Goal: Use online tool/utility: Use online tool/utility

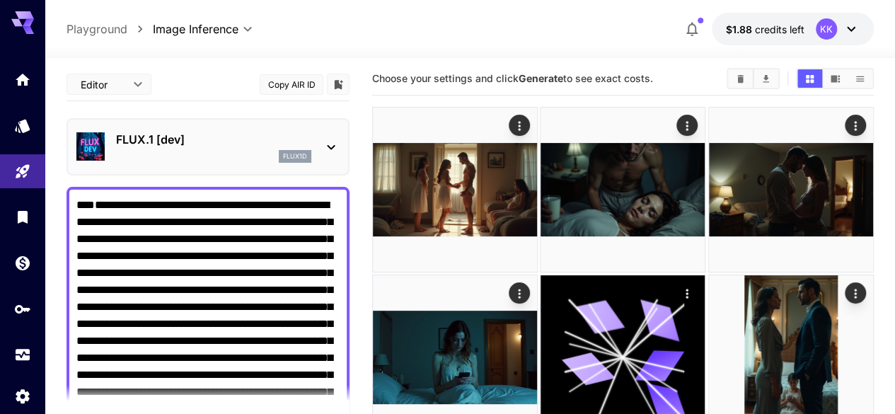
scroll to position [7, 0]
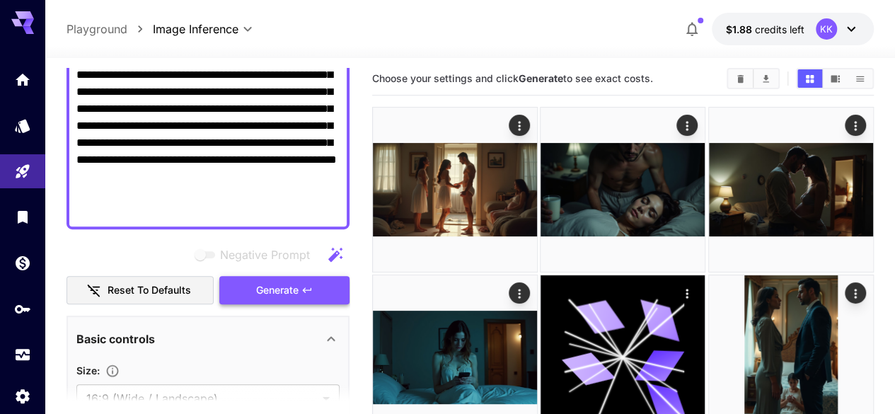
click at [287, 289] on span "Generate" at bounding box center [277, 291] width 42 height 18
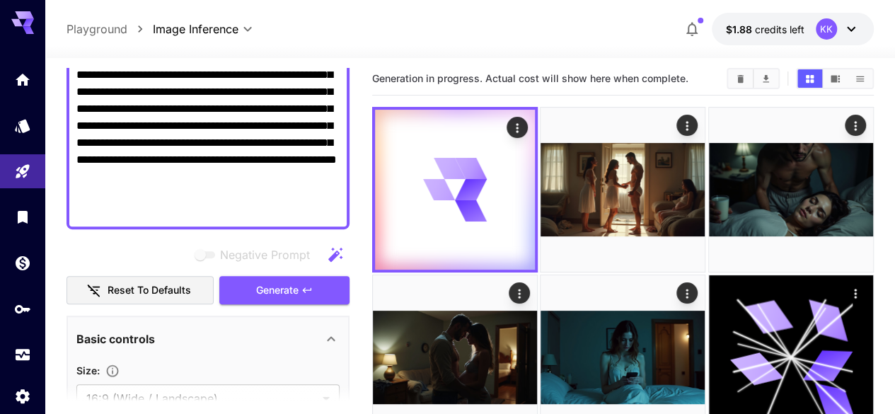
click at [664, 47] on div at bounding box center [470, 49] width 850 height 17
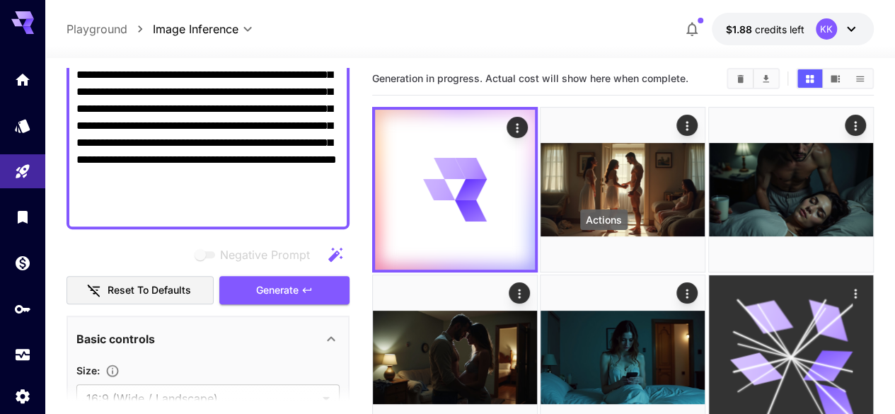
click at [848, 287] on icon "Actions" at bounding box center [855, 294] width 14 height 14
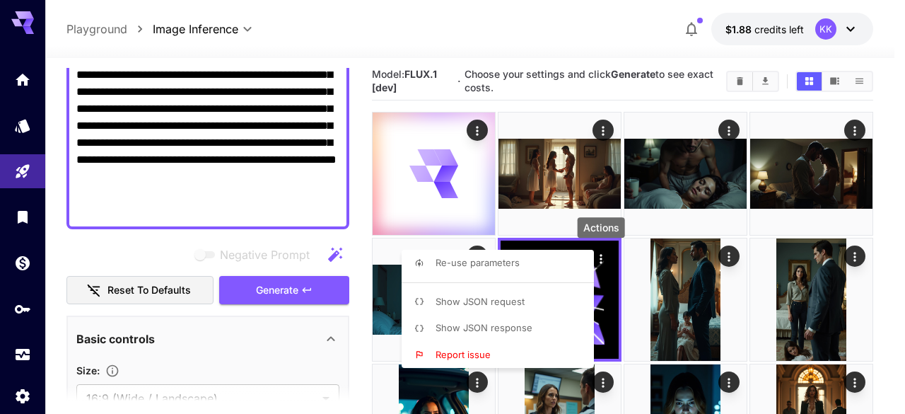
click at [524, 46] on div at bounding box center [452, 207] width 905 height 414
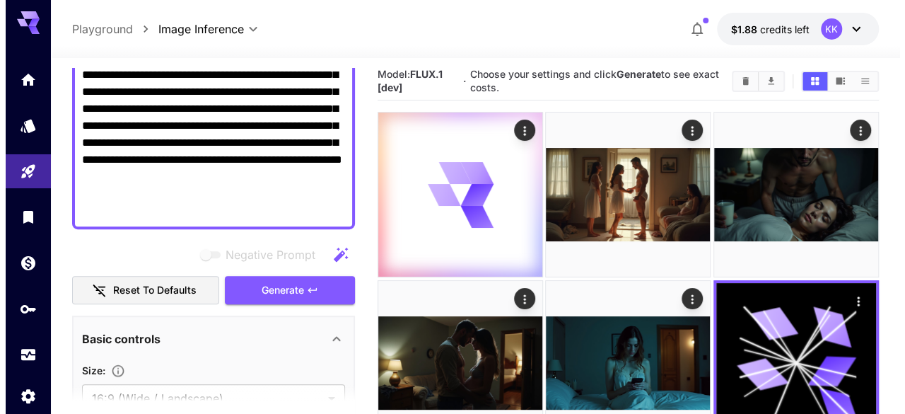
scroll to position [0, 0]
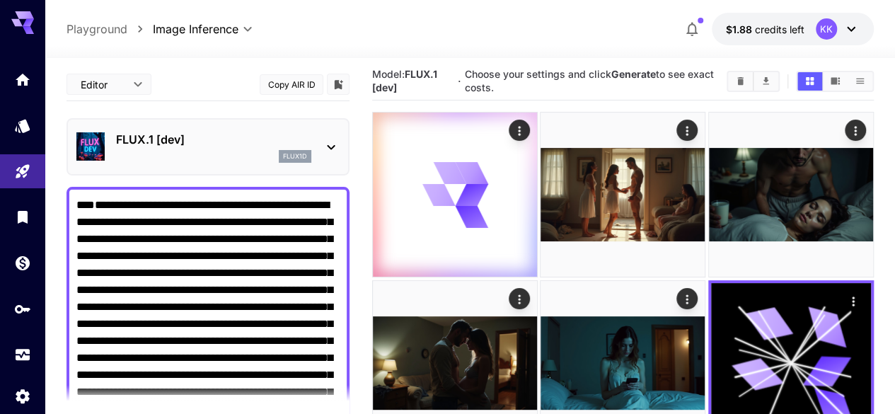
click at [289, 146] on p "FLUX.1 [dev]" at bounding box center [213, 139] width 195 height 17
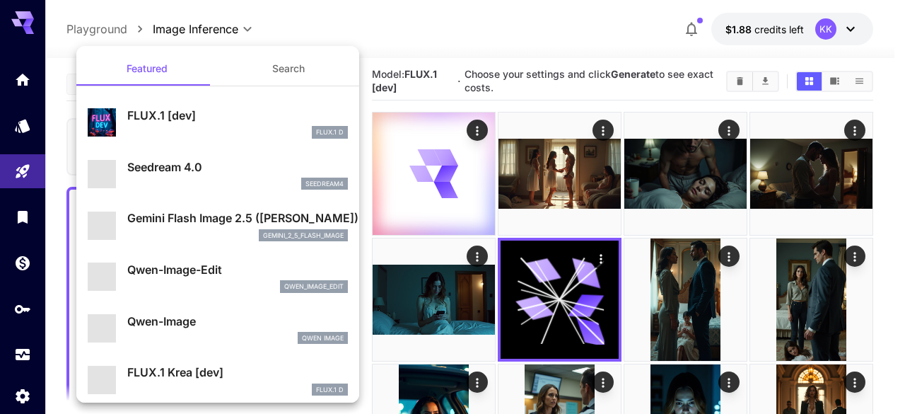
click at [398, 50] on div at bounding box center [452, 207] width 905 height 414
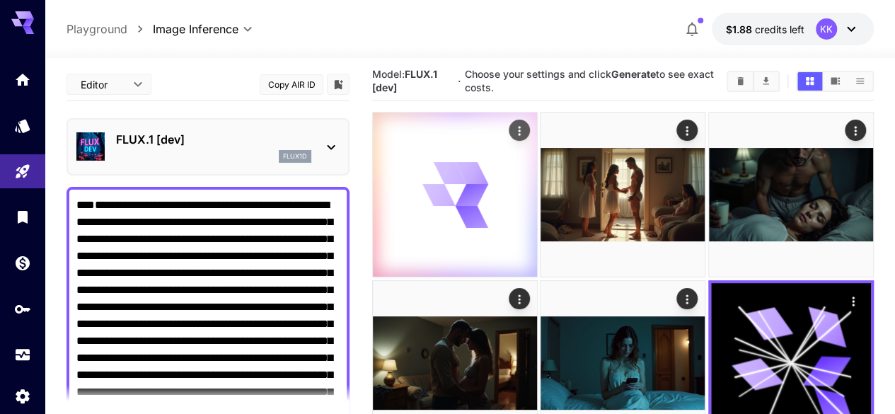
click at [512, 131] on icon "Actions" at bounding box center [519, 131] width 14 height 14
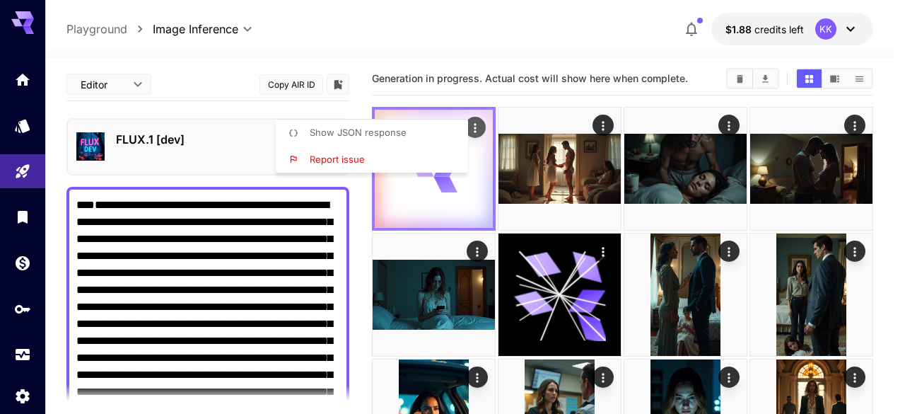
click at [479, 131] on div at bounding box center [452, 207] width 905 height 414
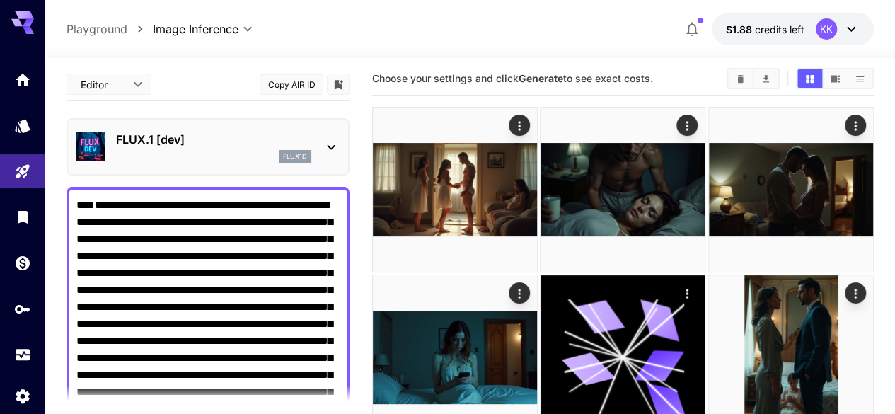
click at [258, 278] on textarea "**********" at bounding box center [207, 350] width 263 height 306
type input "********"
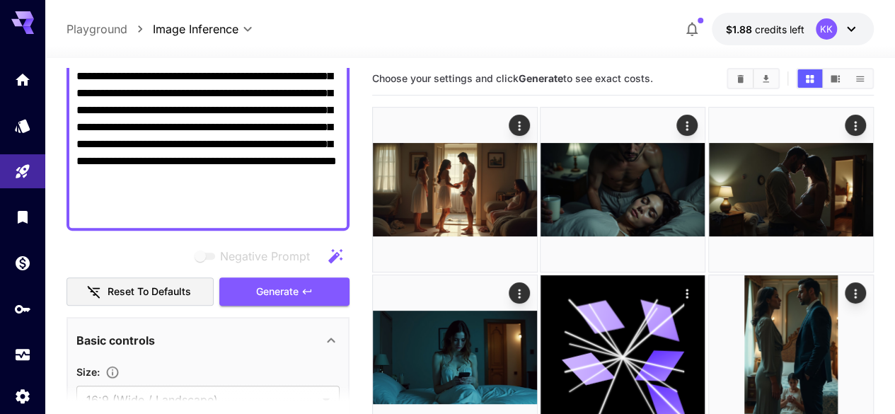
scroll to position [283, 0]
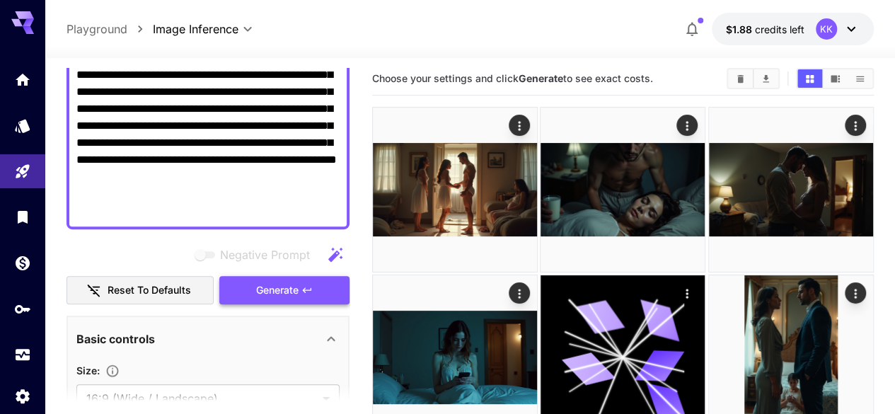
click at [311, 291] on icon "button" at bounding box center [306, 289] width 11 height 11
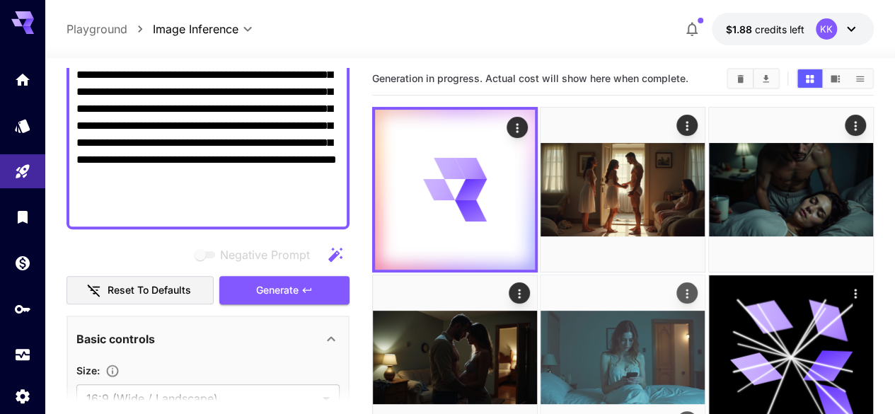
click at [681, 287] on icon "Actions" at bounding box center [688, 294] width 14 height 14
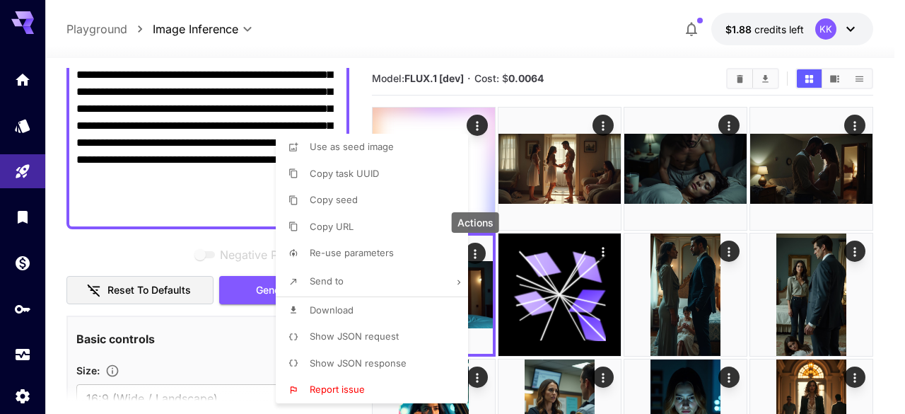
click at [398, 303] on li "Download" at bounding box center [376, 310] width 201 height 27
click at [852, 125] on div at bounding box center [452, 207] width 905 height 414
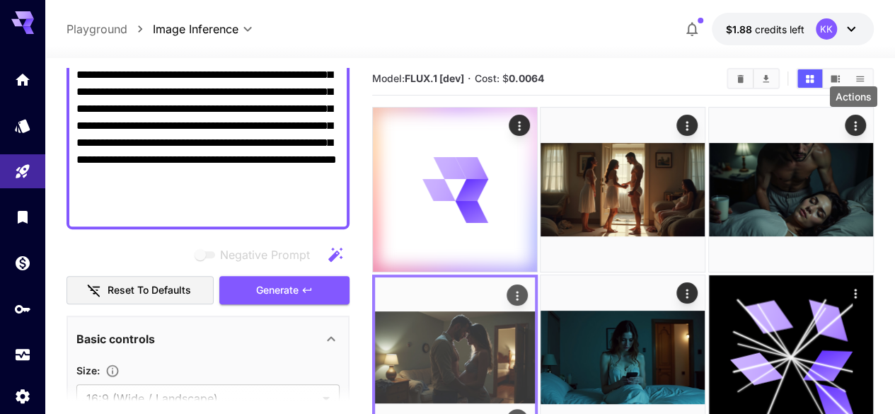
click at [524, 289] on icon "Actions" at bounding box center [517, 296] width 14 height 14
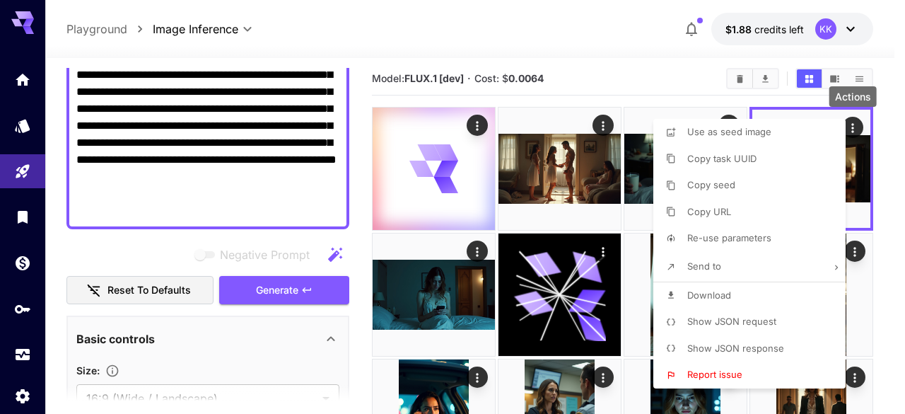
click at [747, 303] on li "Download" at bounding box center [754, 295] width 201 height 27
click at [695, 76] on div at bounding box center [452, 207] width 905 height 414
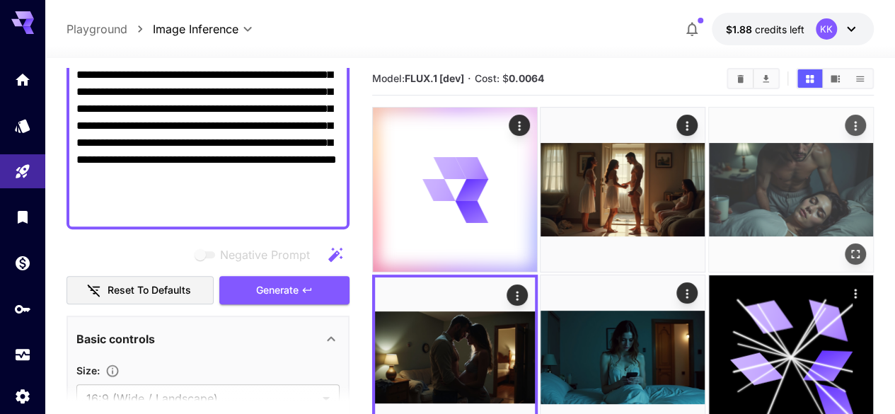
click at [734, 113] on img at bounding box center [791, 190] width 164 height 164
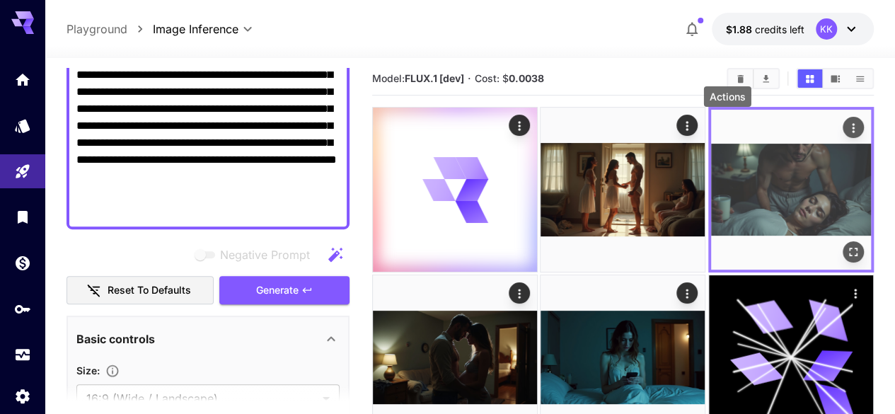
click at [846, 128] on icon "Actions" at bounding box center [853, 128] width 14 height 14
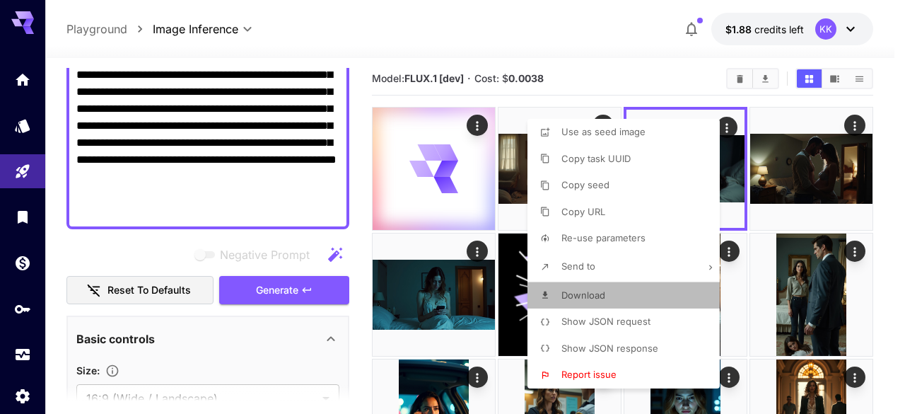
click at [638, 290] on li "Download" at bounding box center [628, 295] width 201 height 27
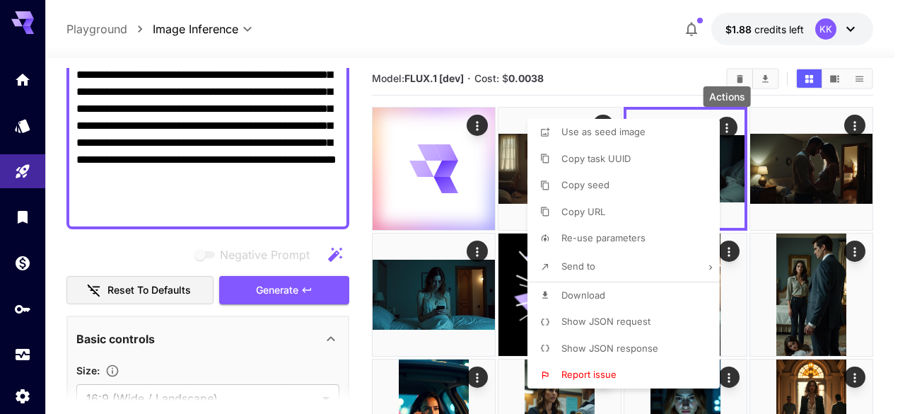
click at [509, 53] on div at bounding box center [452, 207] width 905 height 414
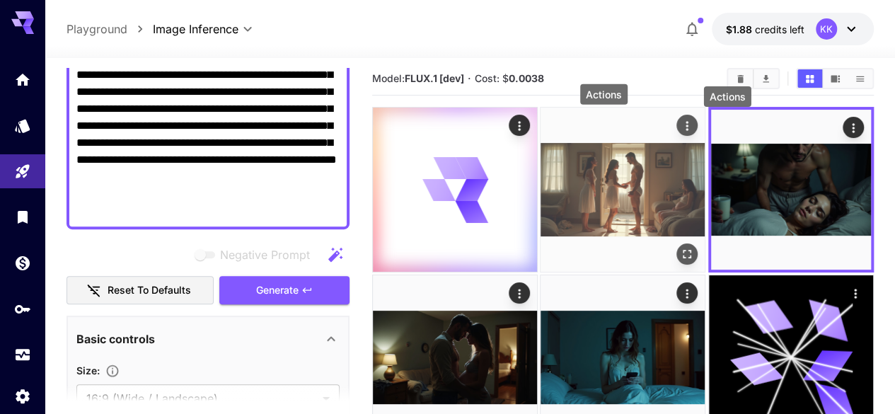
click at [681, 125] on icon "Actions" at bounding box center [688, 126] width 14 height 14
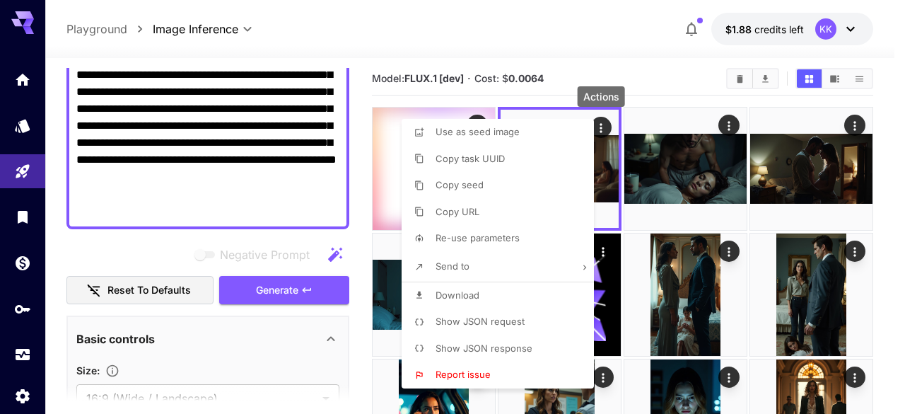
click at [534, 296] on li "Download" at bounding box center [502, 295] width 201 height 27
click at [565, 69] on div at bounding box center [452, 207] width 905 height 414
